Goal: Feedback & Contribution: Leave review/rating

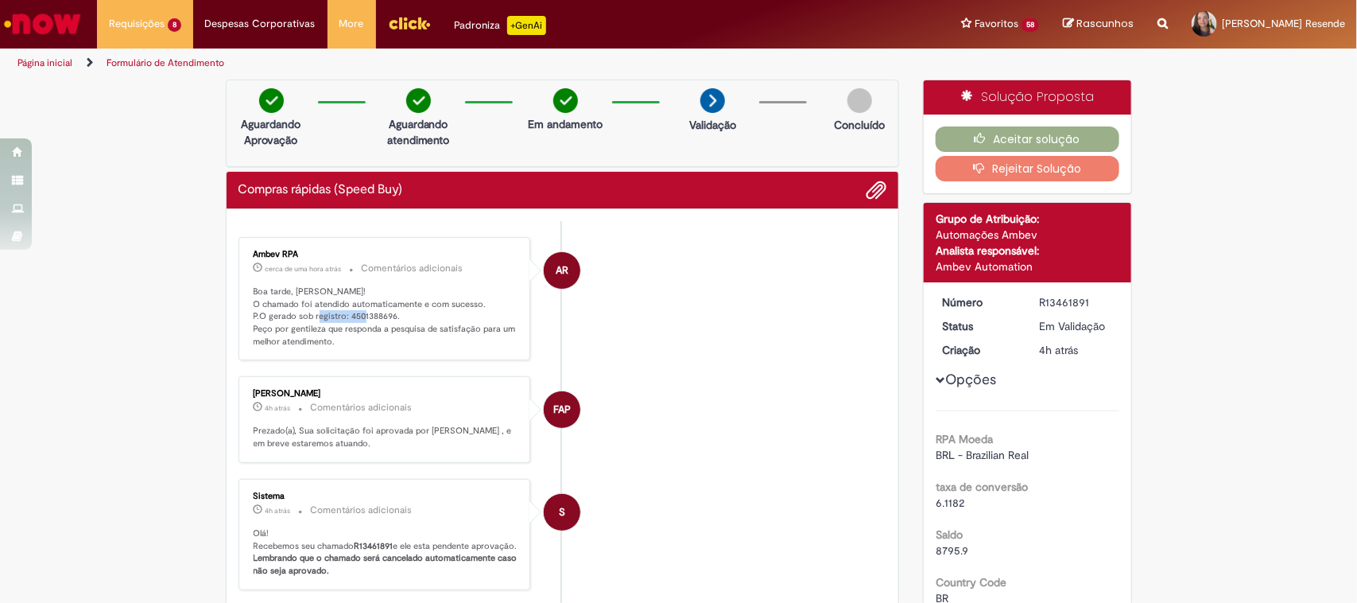
drag, startPoint x: 339, startPoint y: 320, endPoint x: 394, endPoint y: 320, distance: 54.9
click at [394, 320] on p "Boa tarde, [PERSON_NAME]! O chamado foi atendido automaticamente e com sucesso.…" at bounding box center [386, 316] width 265 height 63
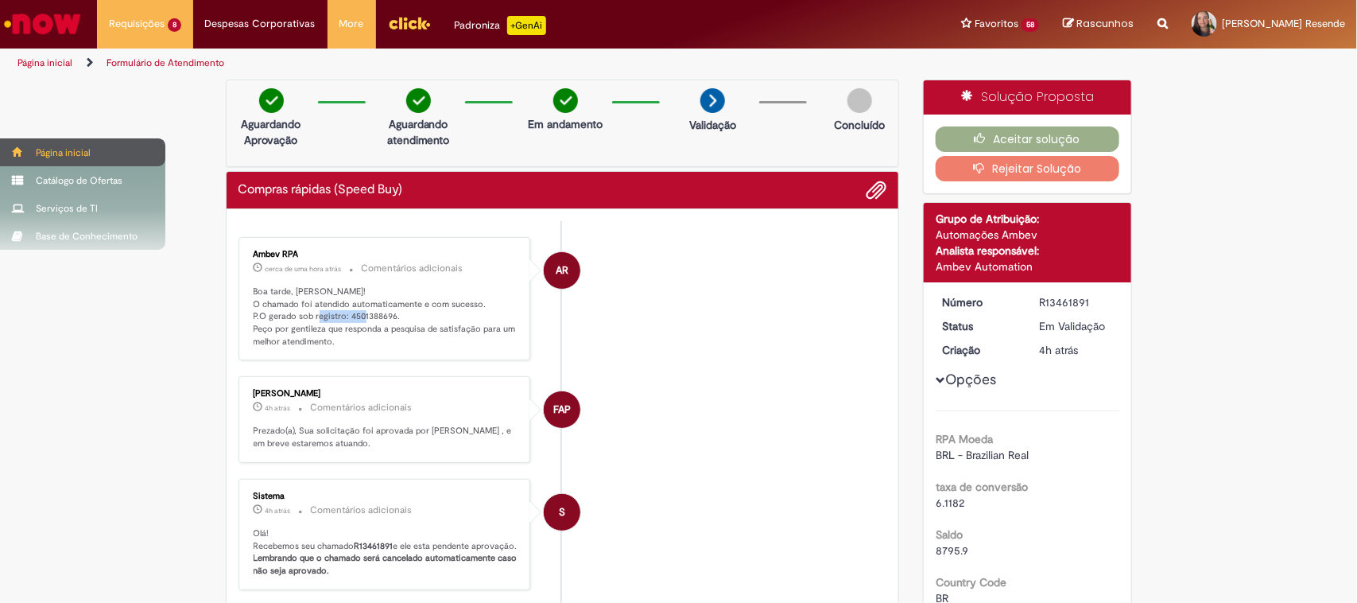
copy p "4501388696."
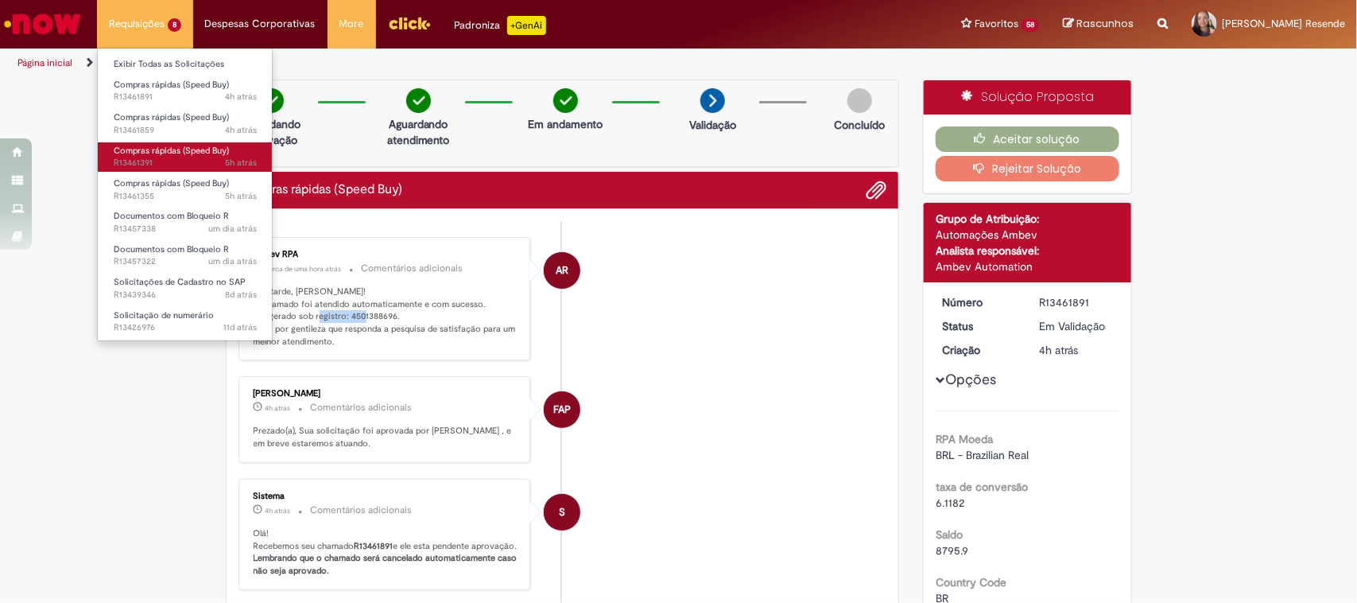
click at [163, 156] on span "Compras rápidas (Speed Buy)" at bounding box center [171, 151] width 115 height 12
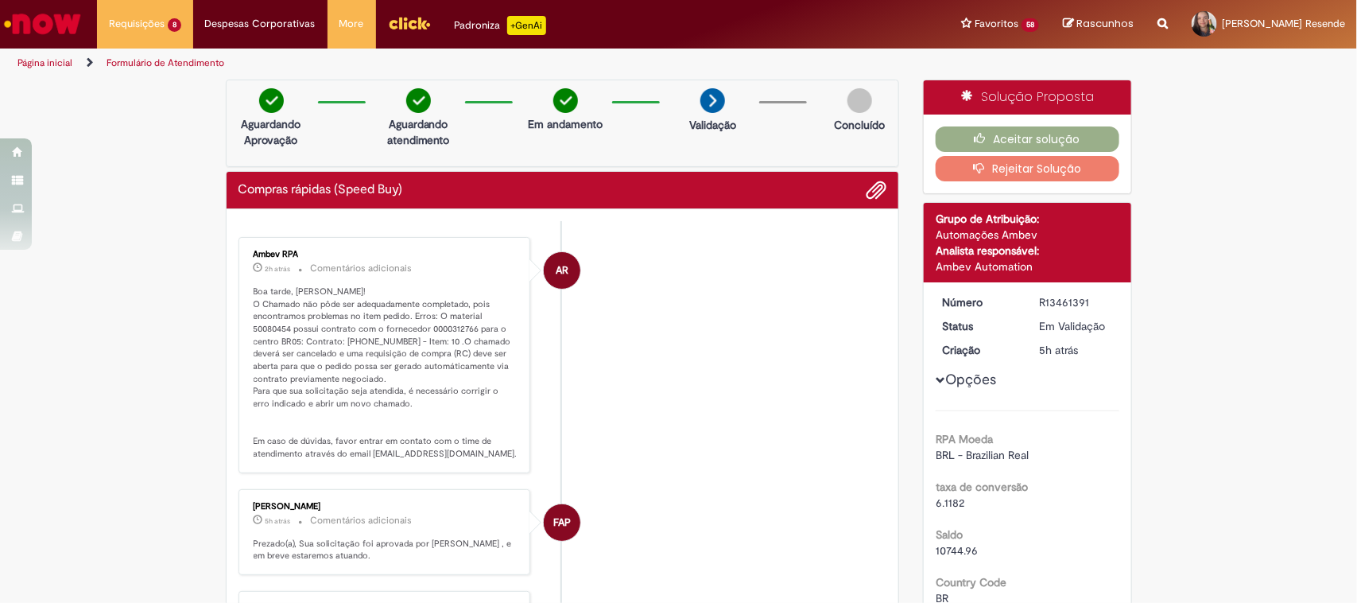
drag, startPoint x: 399, startPoint y: 411, endPoint x: 217, endPoint y: 264, distance: 234.0
copy div "Ambev RPA 2h atrás 2 horas atrás Comentários adicionais Boa tarde, [PERSON_NAME…"
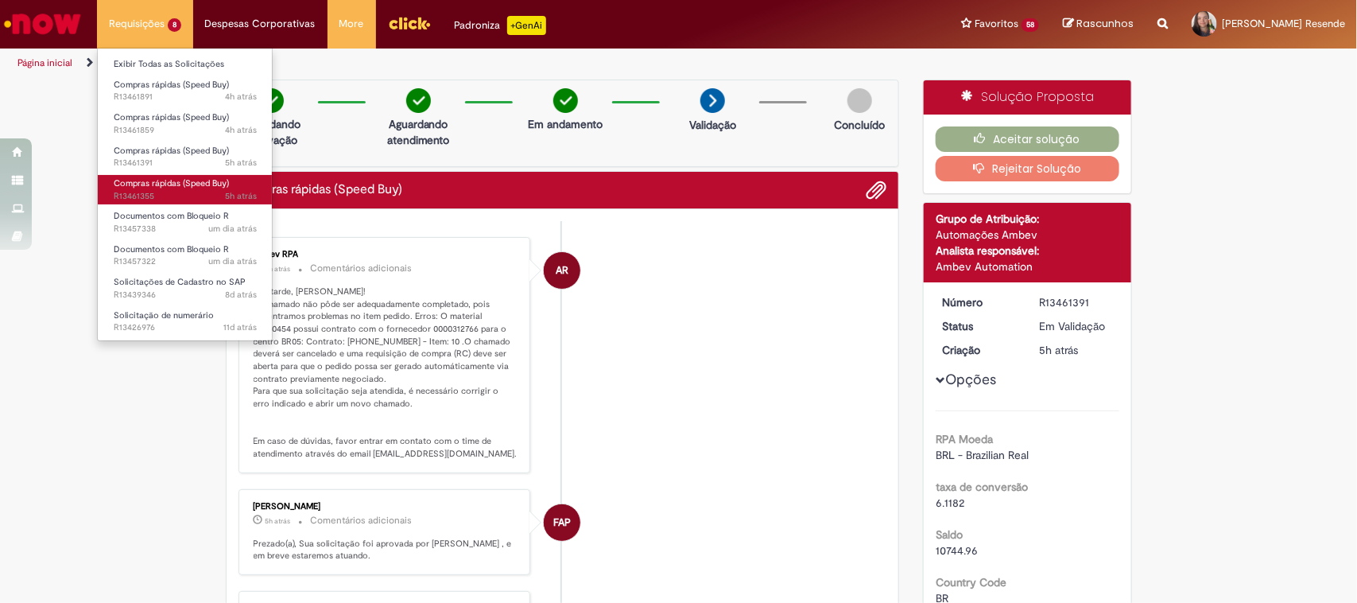
click at [131, 199] on span "5h atrás 5 horas atrás R13461355" at bounding box center [185, 196] width 143 height 13
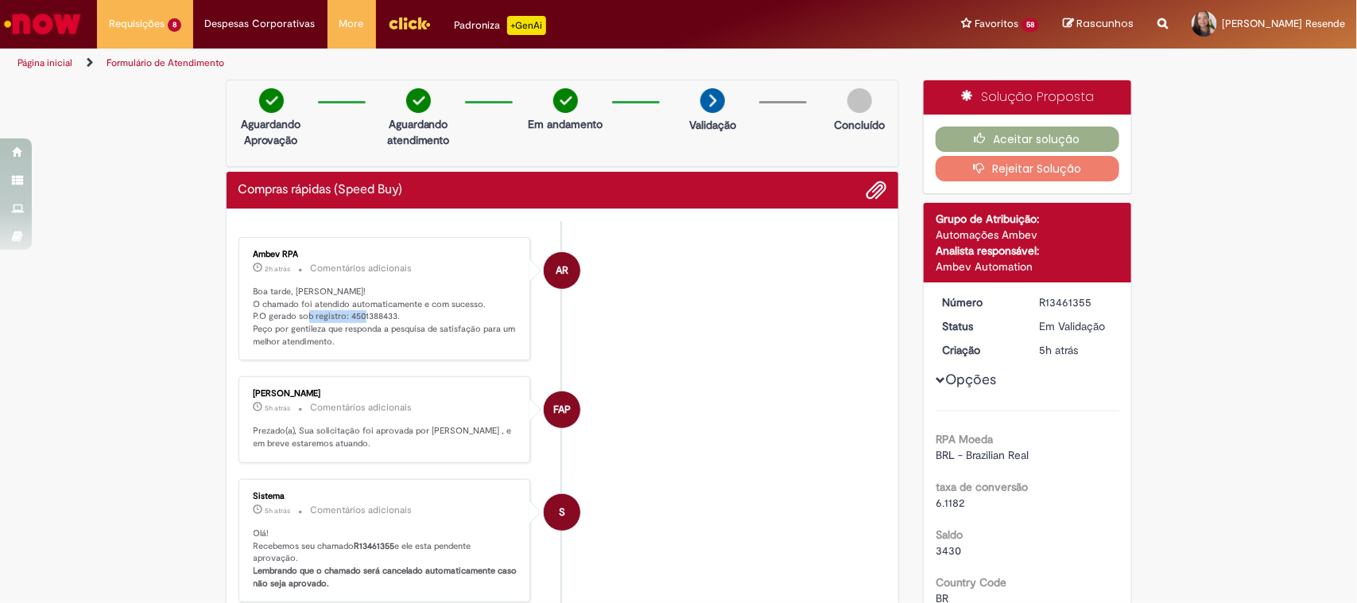
drag, startPoint x: 330, startPoint y: 315, endPoint x: 406, endPoint y: 316, distance: 76.3
click at [406, 316] on p "Boa tarde, [PERSON_NAME]! O chamado foi atendido automaticamente e com sucesso.…" at bounding box center [386, 316] width 265 height 63
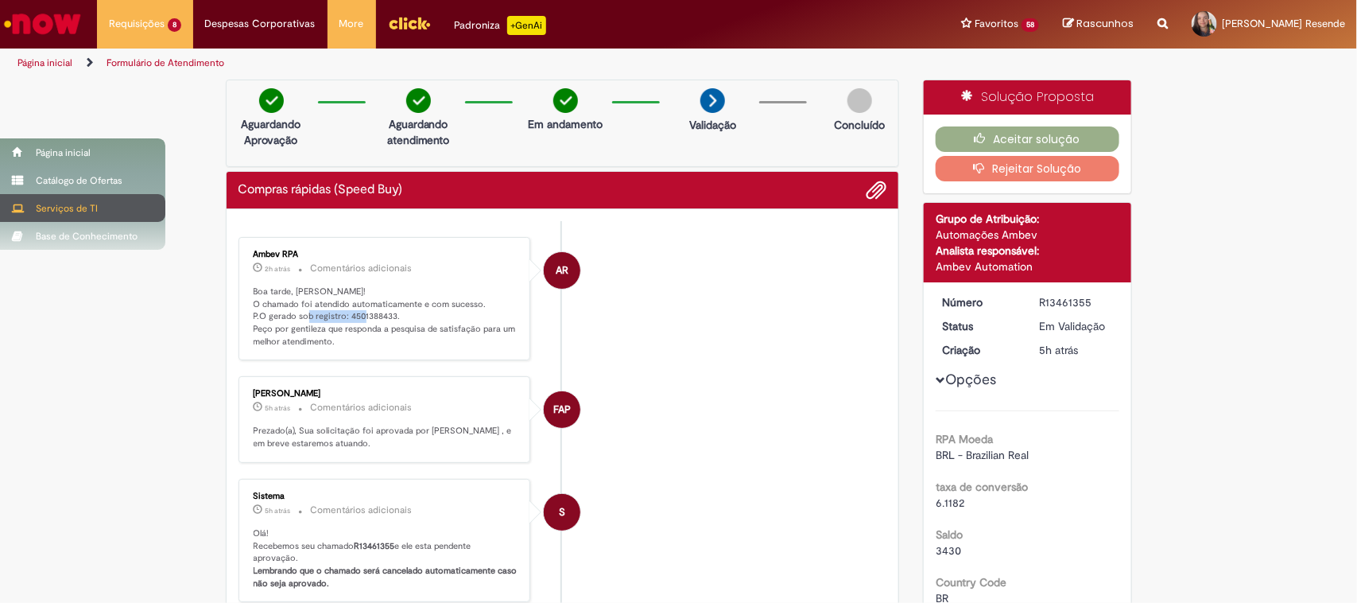
copy p "ro: 4501388433."
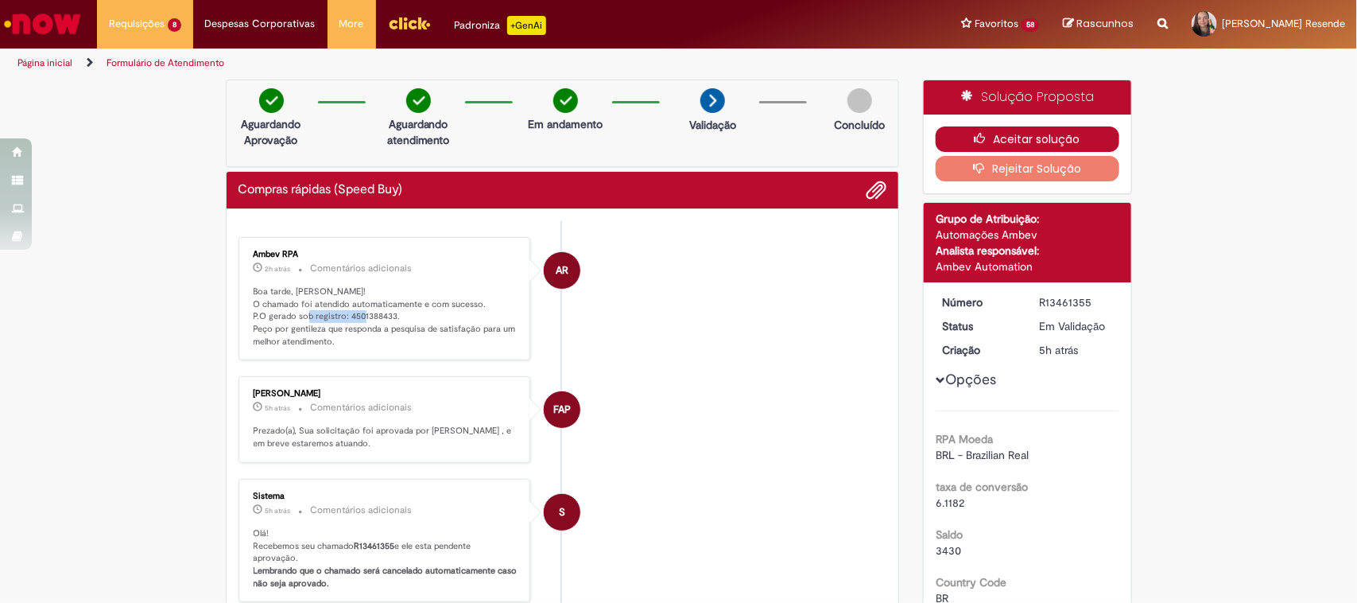
click at [991, 137] on button "Aceitar solução" at bounding box center [1028, 138] width 184 height 25
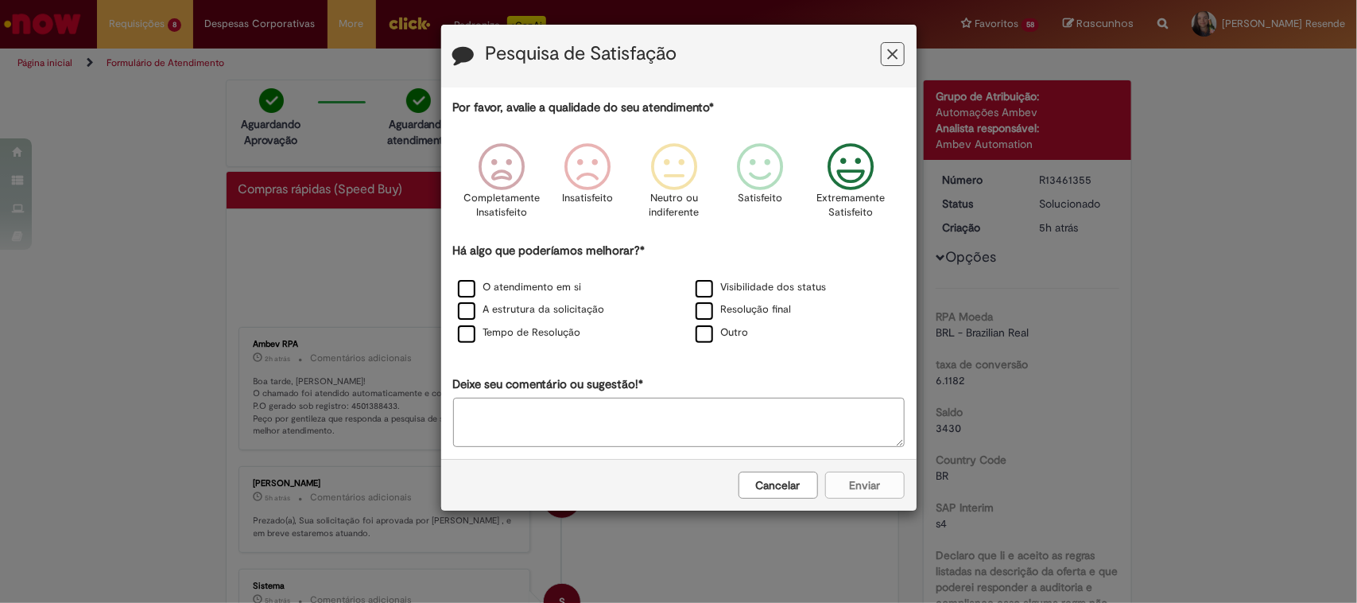
click at [851, 168] on icon "Feedback" at bounding box center [850, 167] width 60 height 48
click at [464, 290] on label "O atendimento em si" at bounding box center [520, 287] width 124 height 15
click at [881, 486] on button "Enviar" at bounding box center [865, 484] width 80 height 27
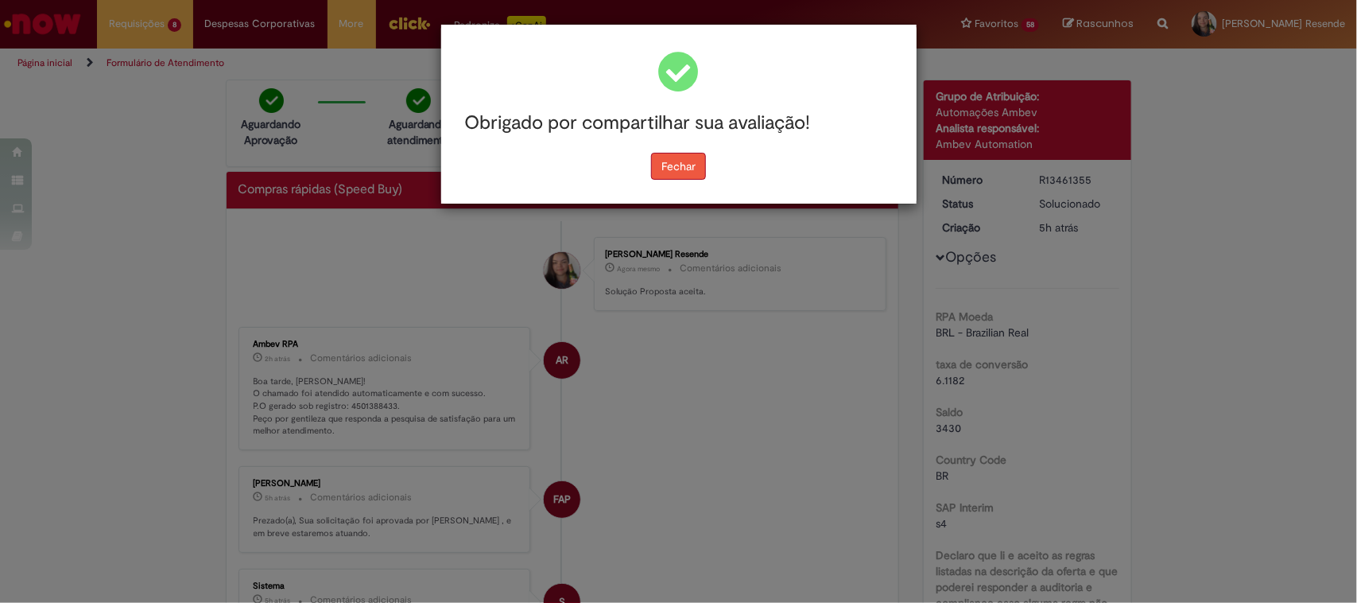
click at [685, 168] on button "Fechar" at bounding box center [678, 166] width 55 height 27
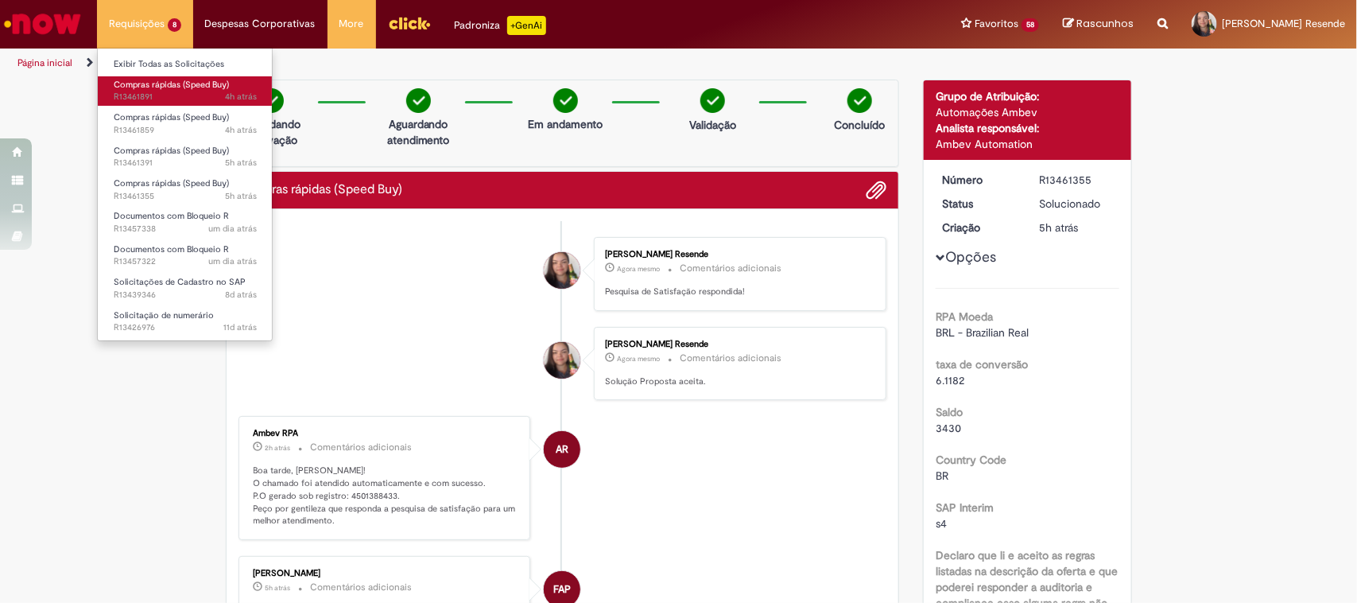
click at [149, 89] on span "Compras rápidas (Speed Buy)" at bounding box center [171, 85] width 115 height 12
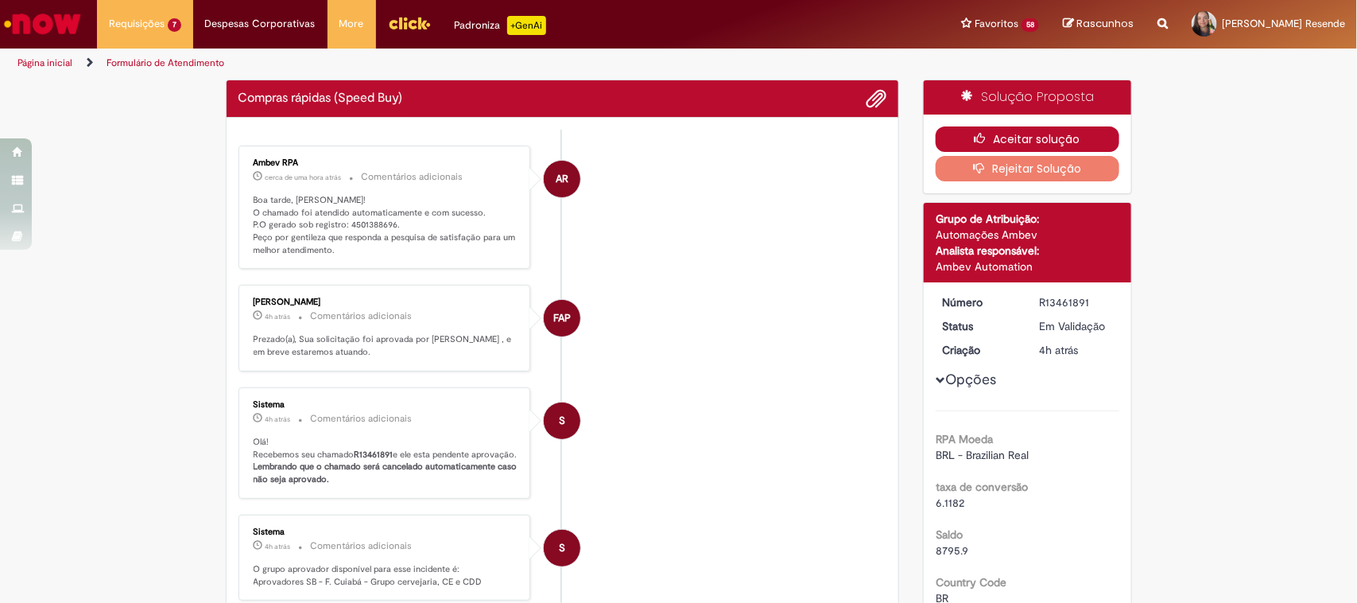
click at [991, 140] on button "Aceitar solução" at bounding box center [1028, 138] width 184 height 25
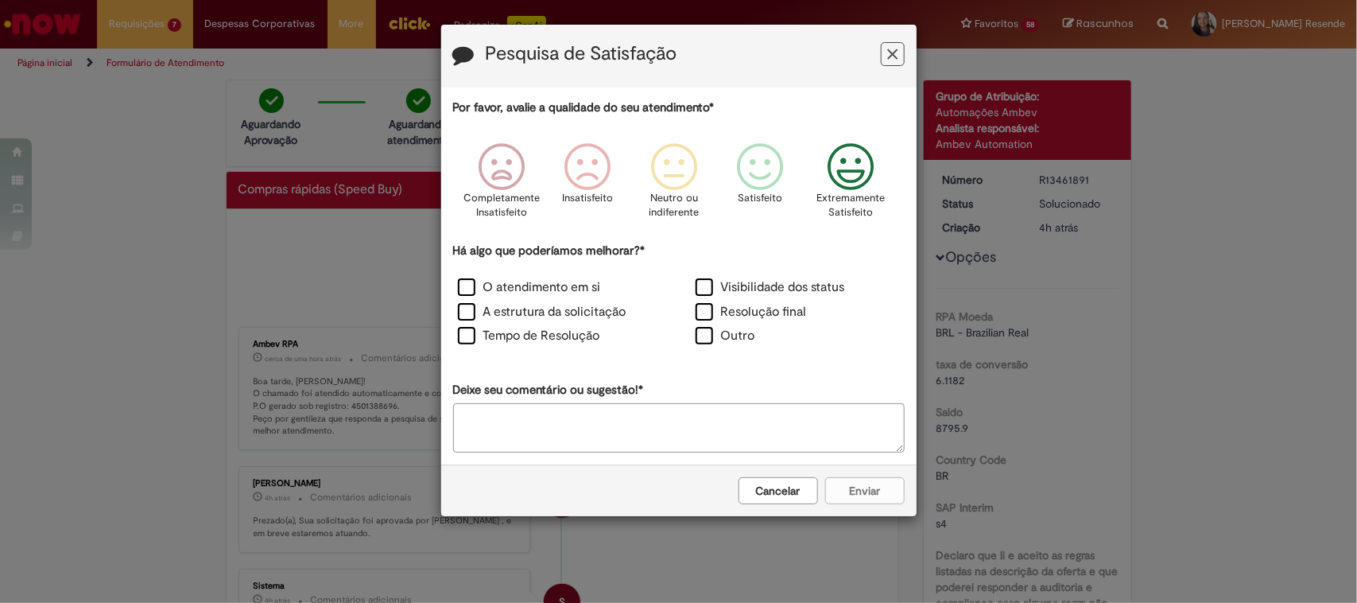
click at [840, 177] on icon "Feedback" at bounding box center [850, 167] width 60 height 48
click at [467, 284] on label "O atendimento em si" at bounding box center [529, 287] width 143 height 18
click at [869, 483] on button "Enviar" at bounding box center [865, 490] width 80 height 27
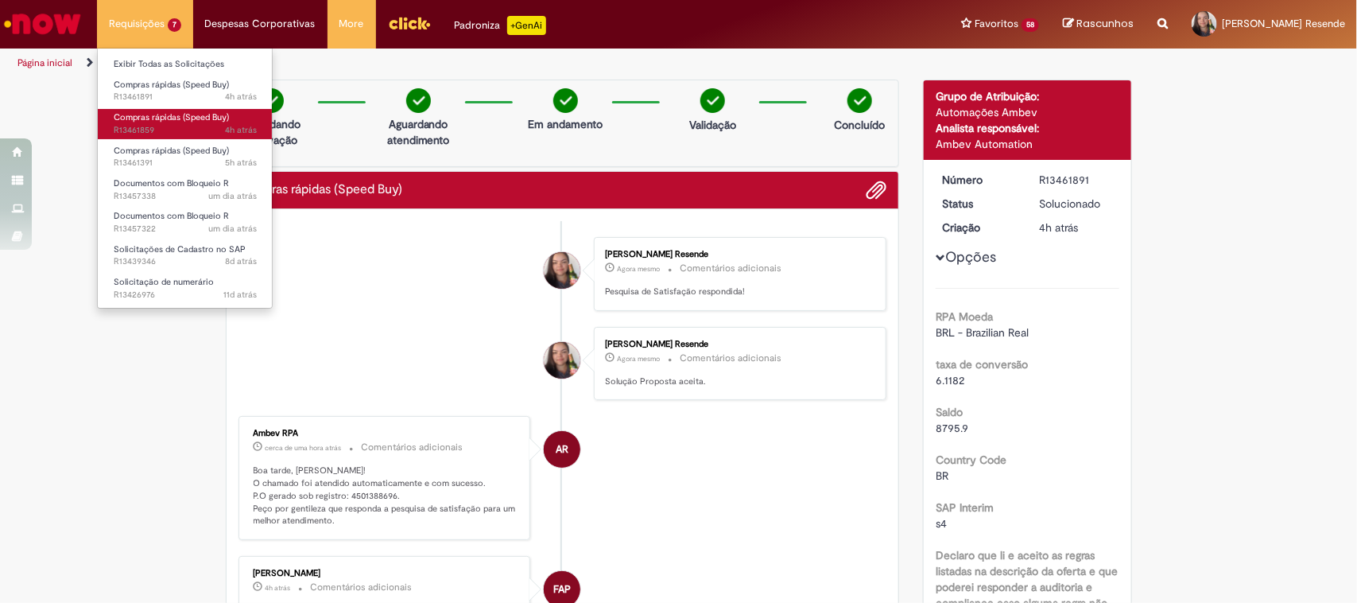
click at [153, 124] on span "4h atrás 4 horas atrás R13461859" at bounding box center [185, 130] width 143 height 13
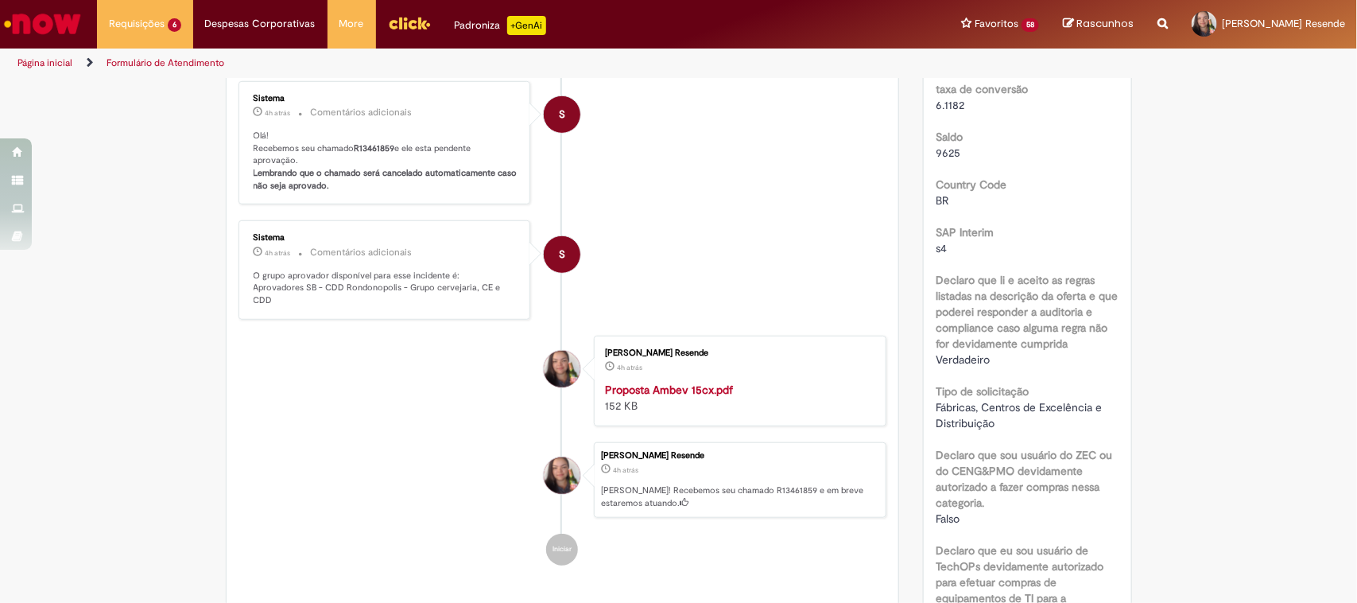
scroll to position [99, 0]
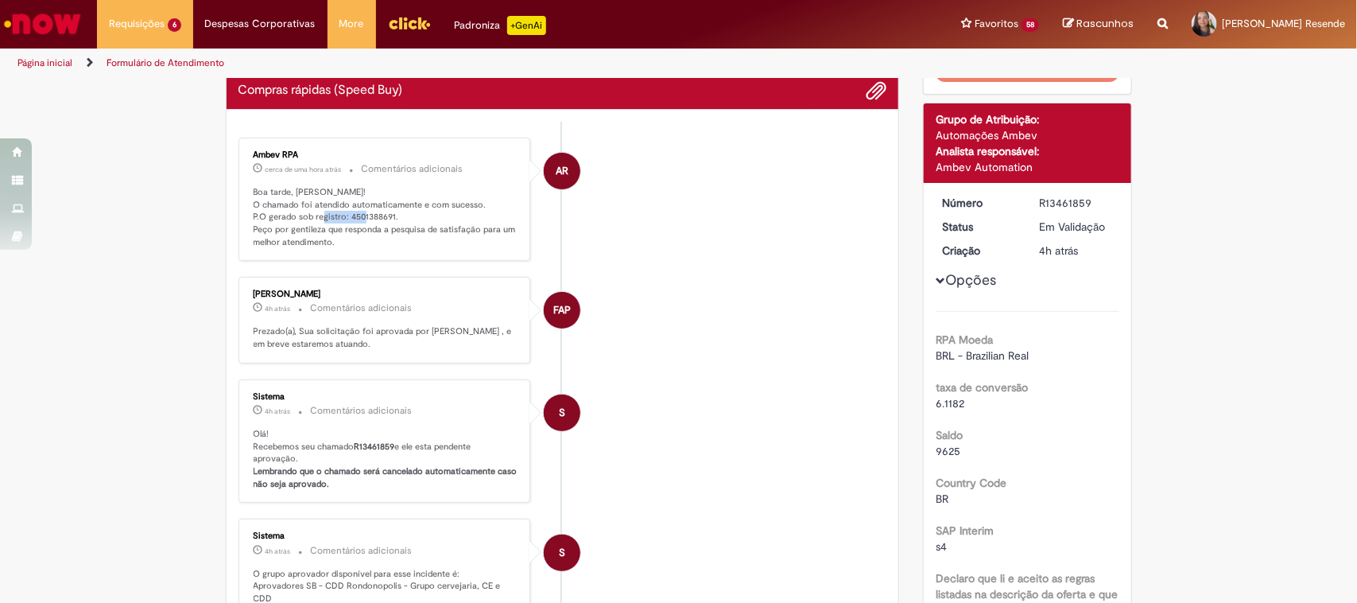
drag, startPoint x: 339, startPoint y: 216, endPoint x: 403, endPoint y: 219, distance: 63.6
click at [403, 219] on p "Boa tarde, [PERSON_NAME]! O chamado foi atendido automaticamente e com sucesso.…" at bounding box center [386, 217] width 265 height 63
copy p "4501388691."
